Goal: Task Accomplishment & Management: Manage account settings

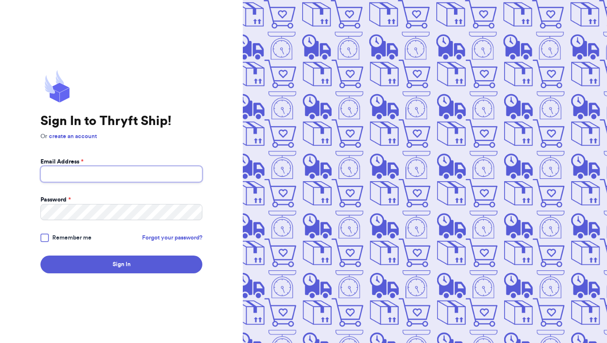
type input "[EMAIL_ADDRESS][DOMAIN_NAME]"
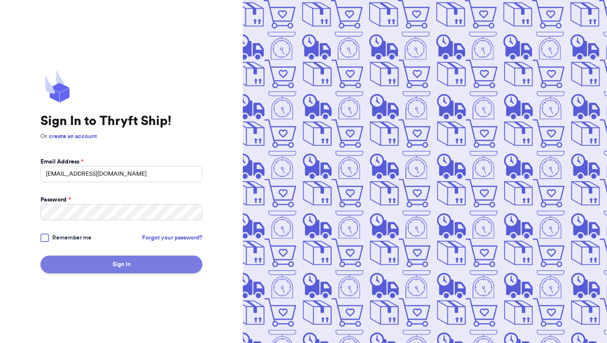
click at [88, 263] on button "Sign In" at bounding box center [121, 264] width 162 height 18
click at [89, 262] on button "Sign In" at bounding box center [121, 264] width 162 height 18
click at [42, 242] on form "Email Address * bvonsavoye@gmail.com Password * Remember me Forgot your passwor…" at bounding box center [121, 215] width 162 height 116
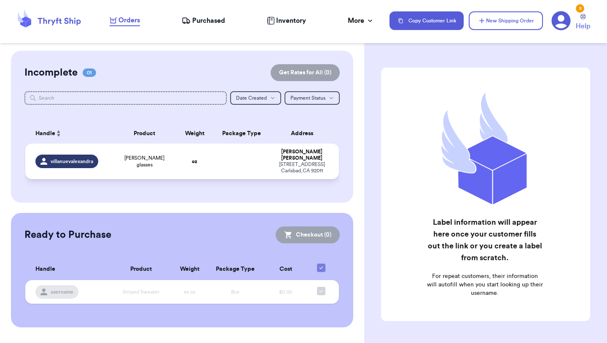
scroll to position [0, 7]
click at [213, 179] on td at bounding box center [241, 160] width 57 height 35
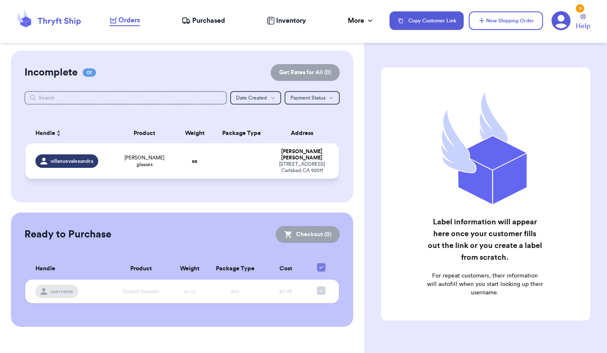
click at [182, 169] on td "oz" at bounding box center [195, 160] width 38 height 35
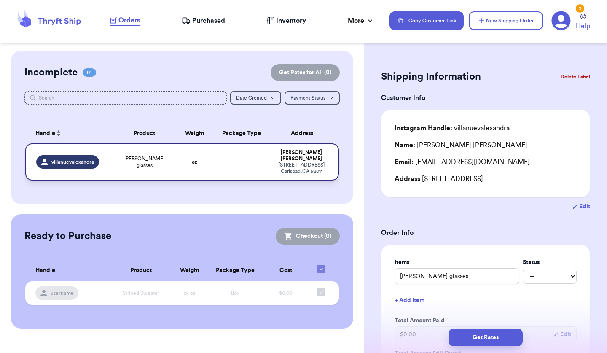
click at [182, 169] on td "oz" at bounding box center [195, 161] width 38 height 37
